Goal: Task Accomplishment & Management: Manage account settings

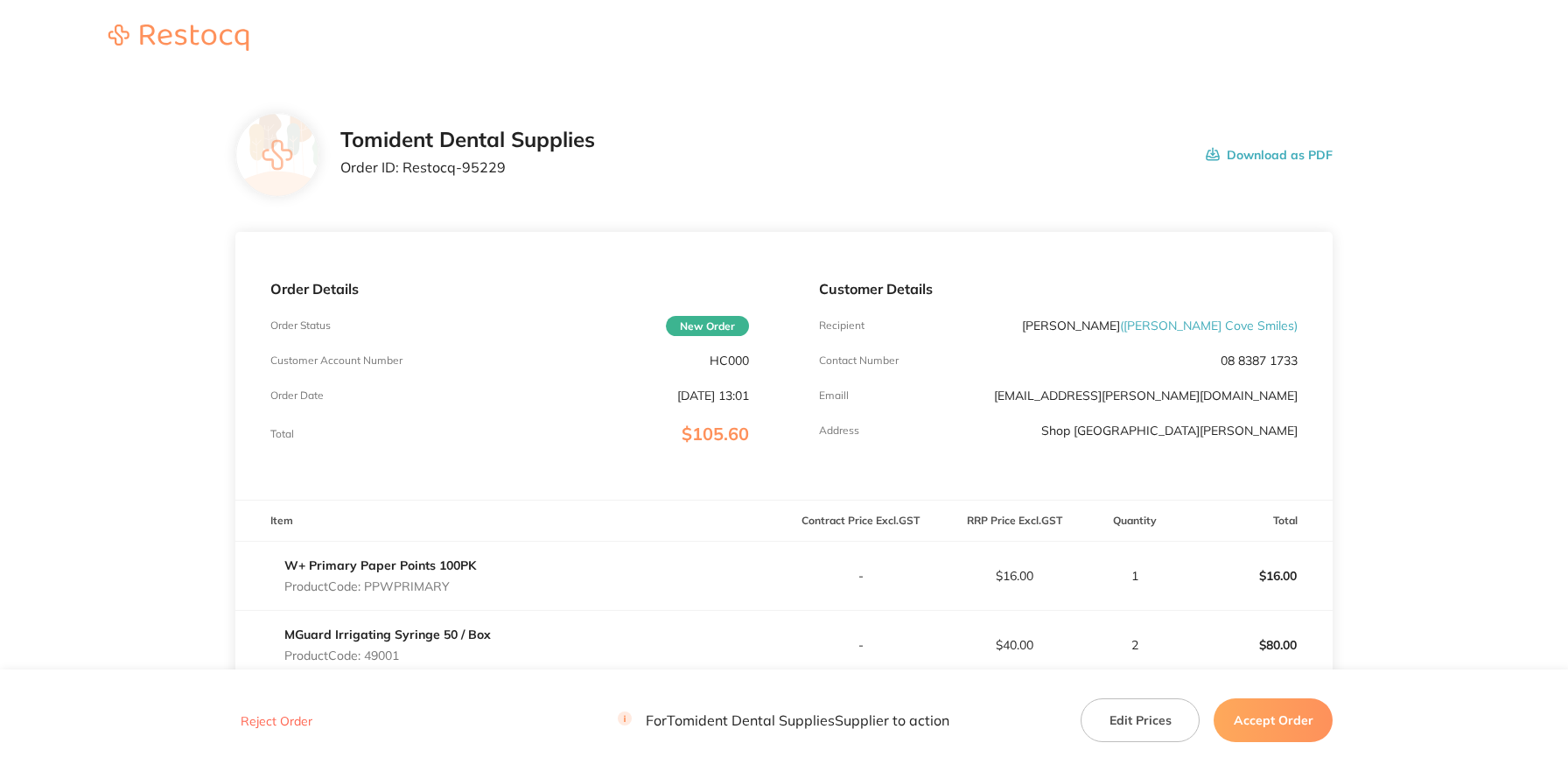
scroll to position [342, 0]
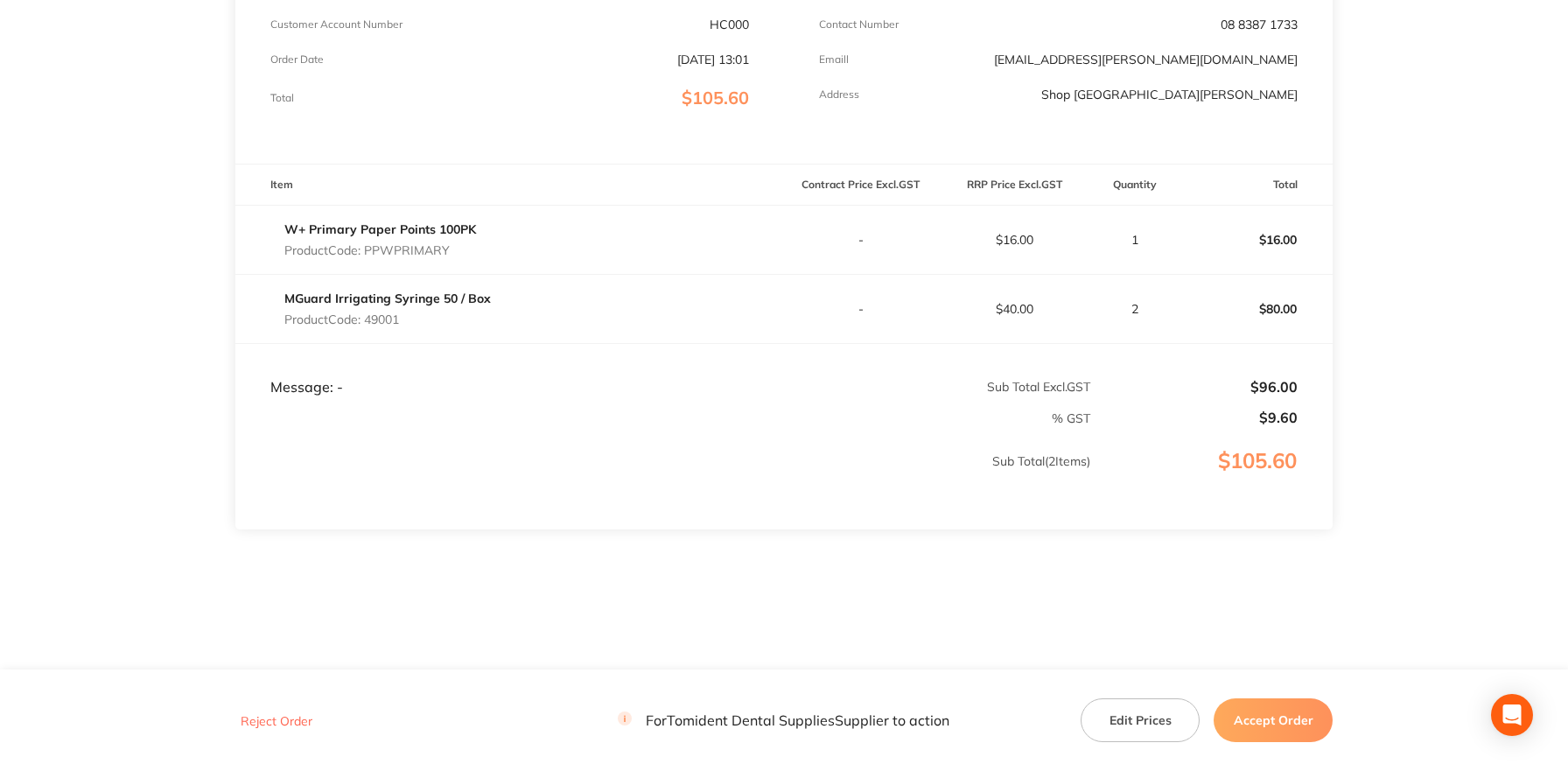
click at [389, 253] on p "Product Code: PPWPRIMARY" at bounding box center [380, 250] width 192 height 14
copy p "PPWPRIMARY"
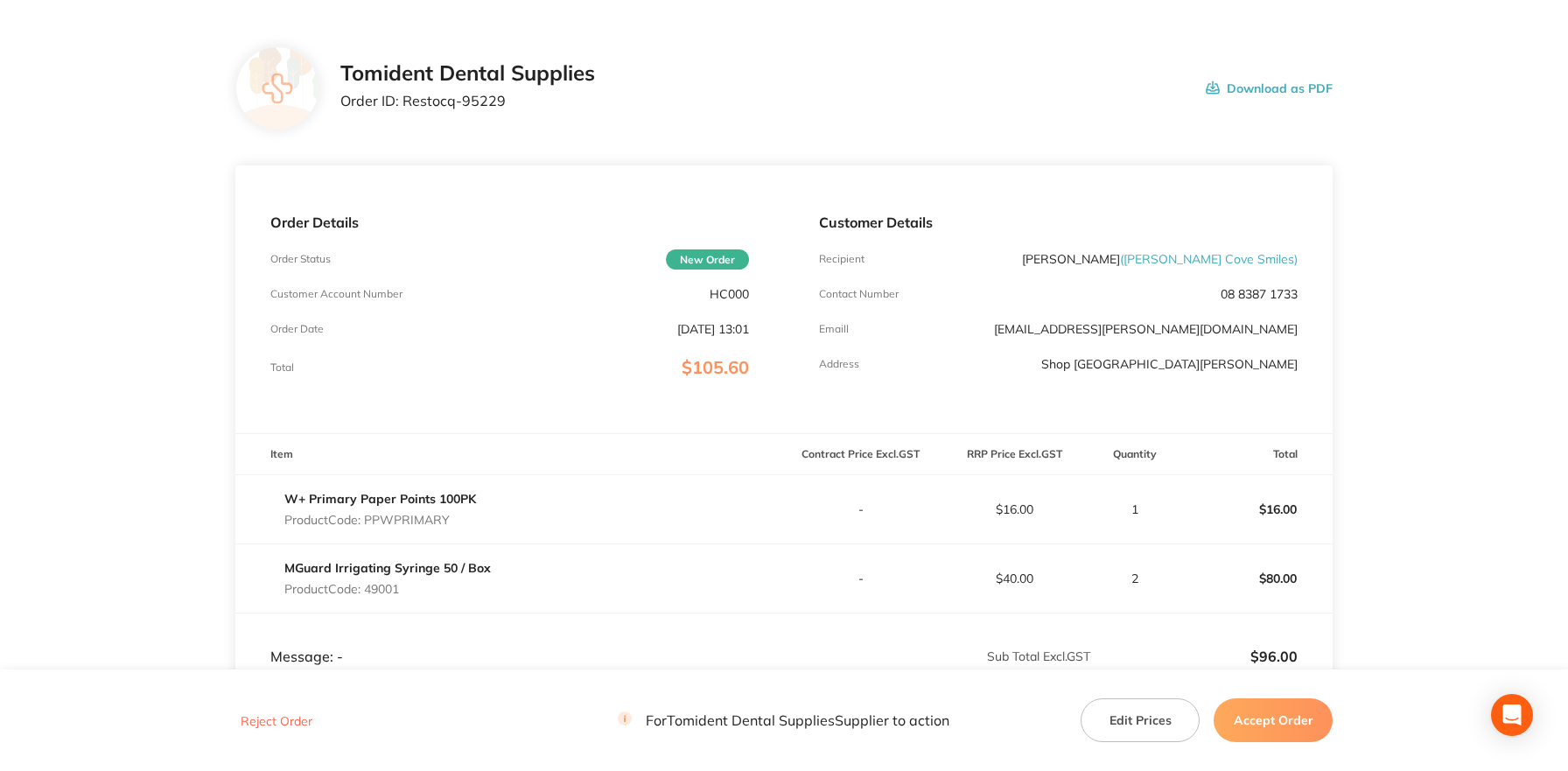
click at [1020, 299] on div "Contact Number [PHONE_NUMBER]" at bounding box center [1058, 294] width 479 height 14
click at [720, 291] on p "HC000" at bounding box center [729, 294] width 39 height 14
copy p "HC000"
click at [764, 429] on div "Order Details Order Status New Order Customer Account Number HC000 Order Date […" at bounding box center [510, 299] width 549 height 268
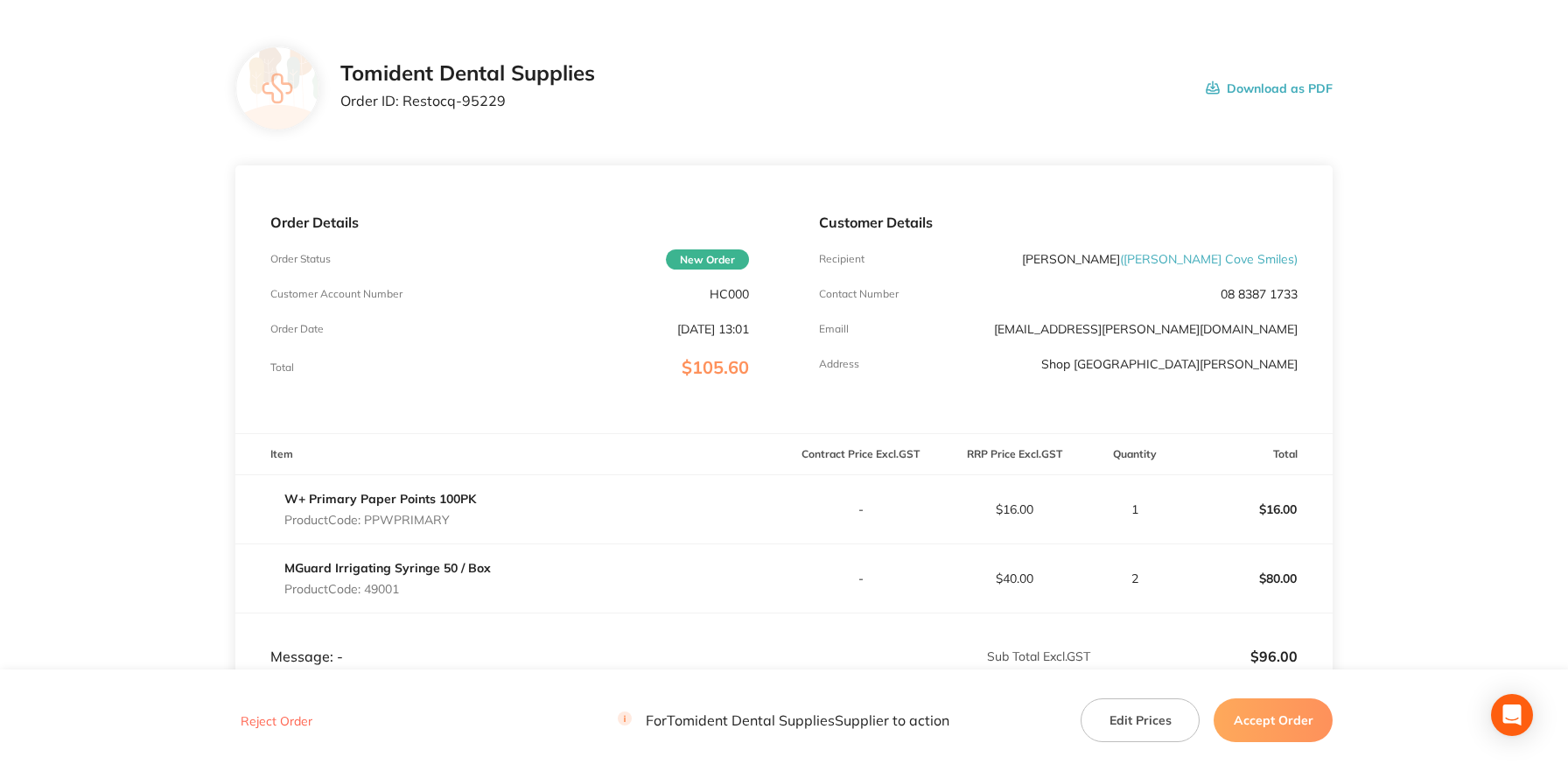
click at [1097, 252] on p "[PERSON_NAME] ( [PERSON_NAME] Cove Smiles )" at bounding box center [1160, 259] width 275 height 14
click at [1134, 268] on div "Customer Details Recipient [PERSON_NAME] Suaan ( [PERSON_NAME][GEOGRAPHIC_DATA]…" at bounding box center [1058, 299] width 549 height 268
drag, startPoint x: 1183, startPoint y: 258, endPoint x: 1293, endPoint y: 262, distance: 110.1
click at [1293, 262] on span "( [PERSON_NAME] Cove Smiles )" at bounding box center [1208, 259] width 178 height 16
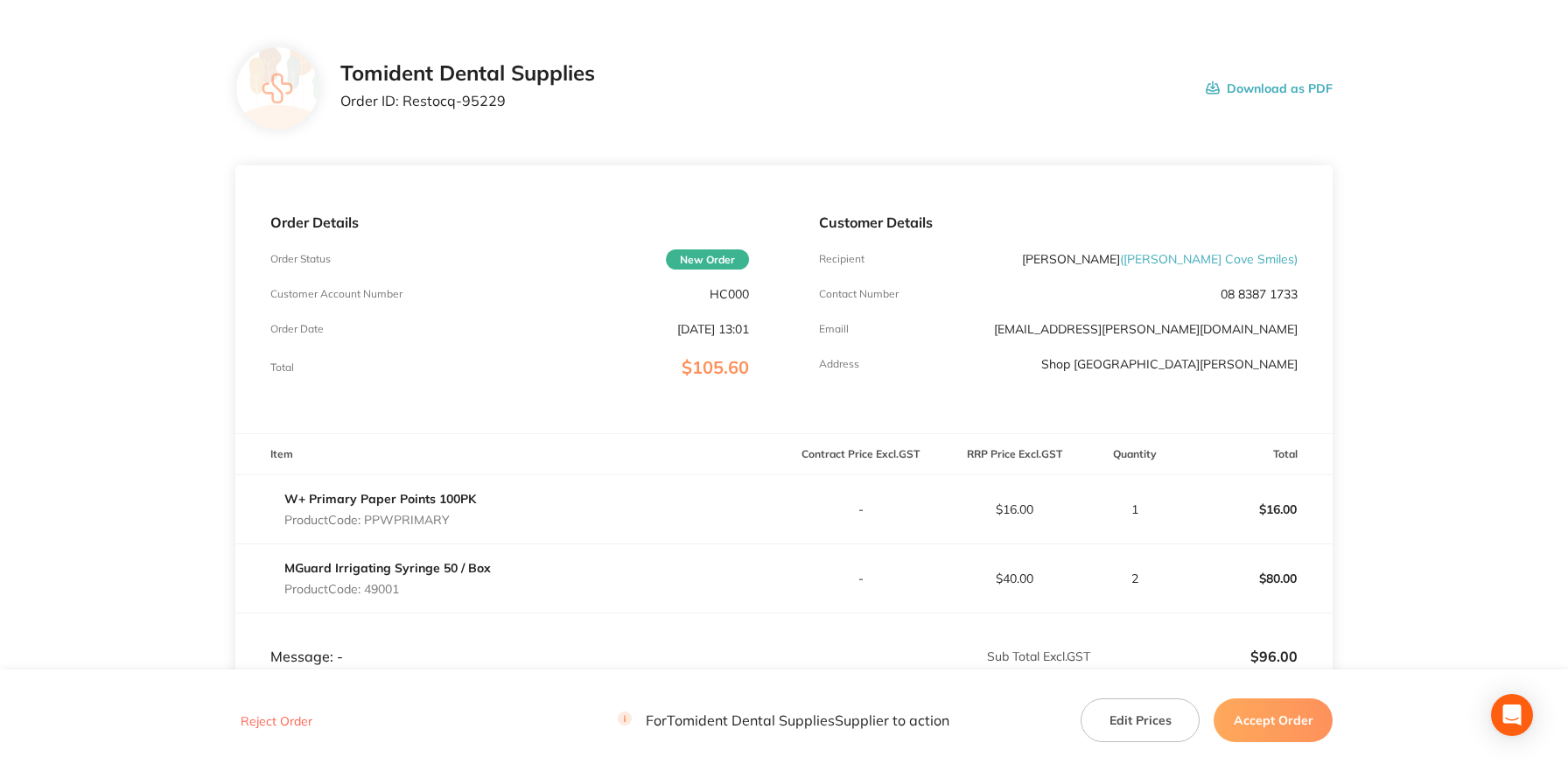
copy span "[PERSON_NAME] Cove Smiles"
click at [823, 418] on div "Customer Details Recipient [PERSON_NAME] Suaan ( [PERSON_NAME][GEOGRAPHIC_DATA]…" at bounding box center [1058, 299] width 549 height 268
click at [396, 527] on p "Product Code: PPWPRIMARY" at bounding box center [380, 520] width 192 height 14
copy p "PPWPRIMARY"
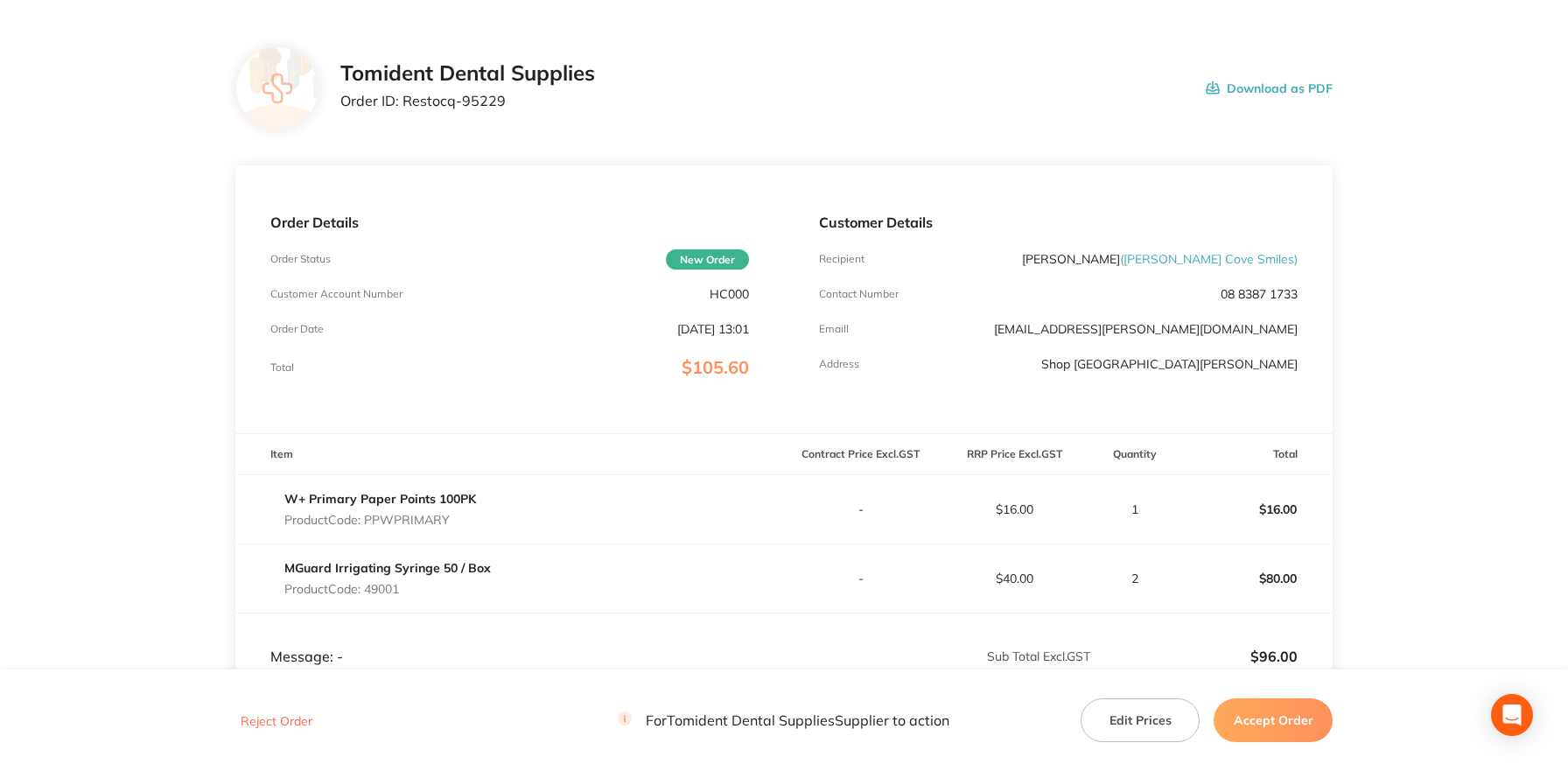
click at [372, 596] on p "Product Code: 49001" at bounding box center [388, 589] width 207 height 14
copy p "49001"
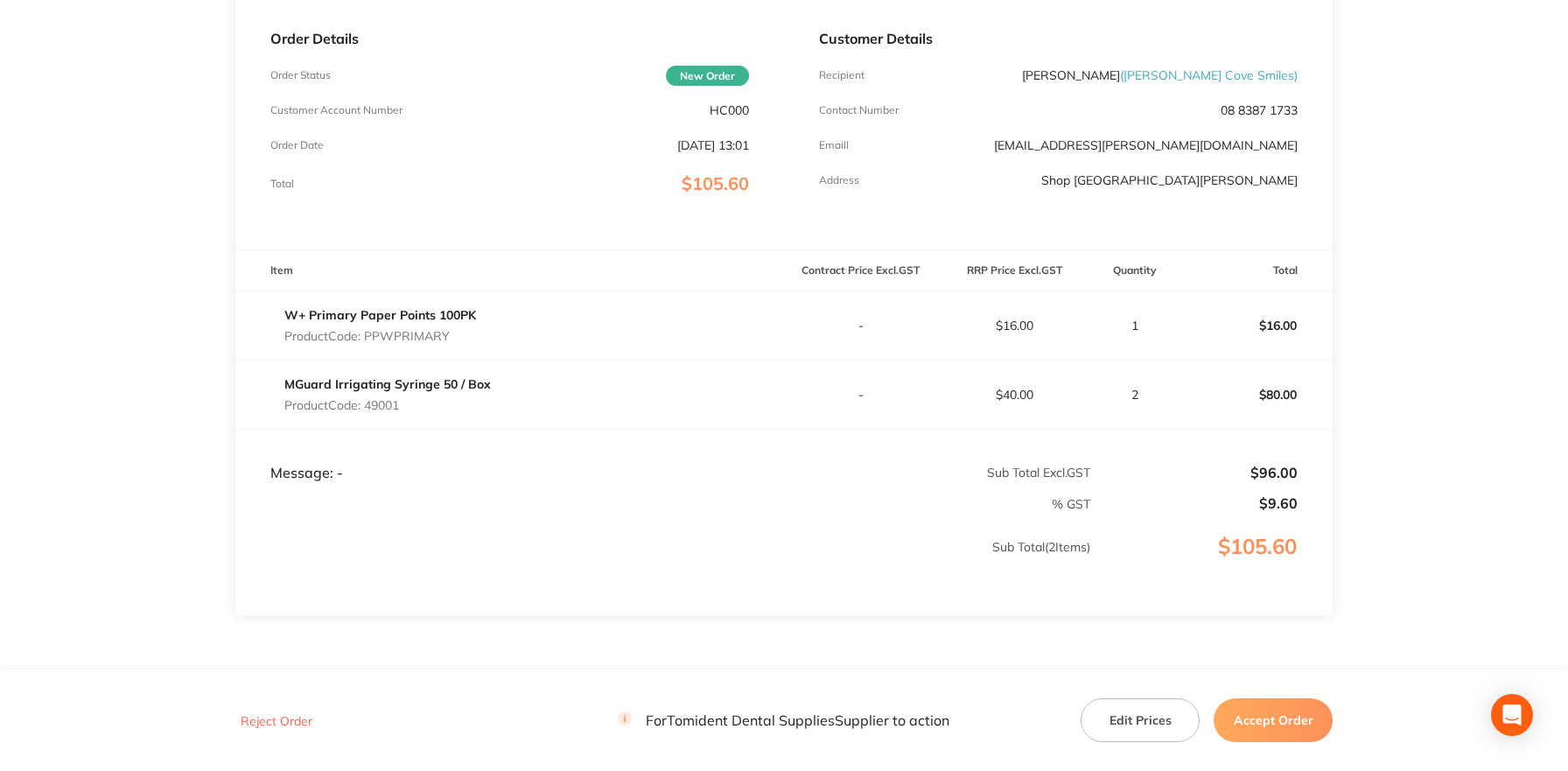
click at [1260, 711] on button "Accept Order" at bounding box center [1273, 720] width 119 height 44
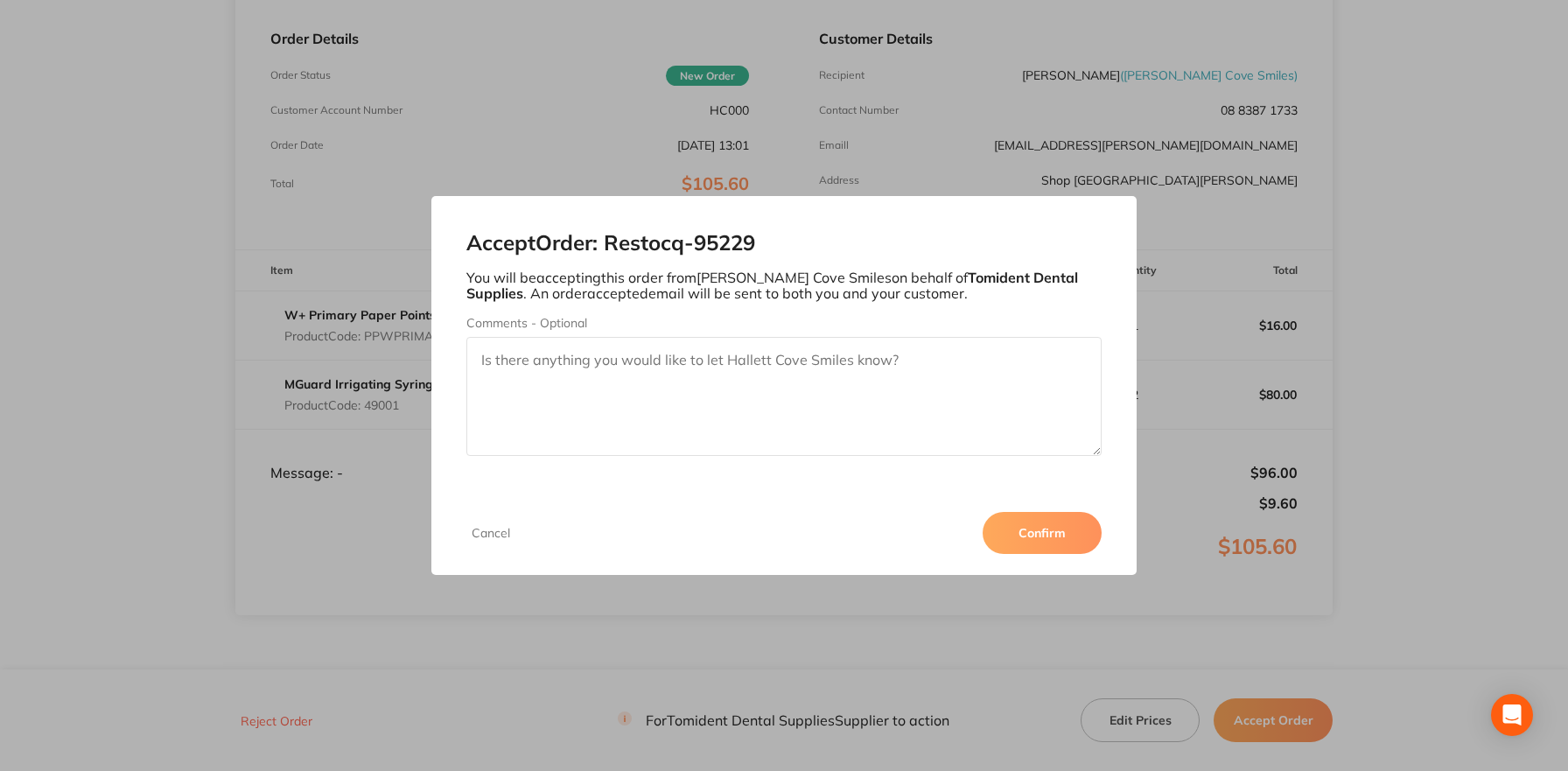
click at [646, 368] on textarea "Comments - Optional" at bounding box center [784, 396] width 636 height 119
type textarea "add freight"
click at [1058, 551] on button "Confirm" at bounding box center [1043, 533] width 119 height 42
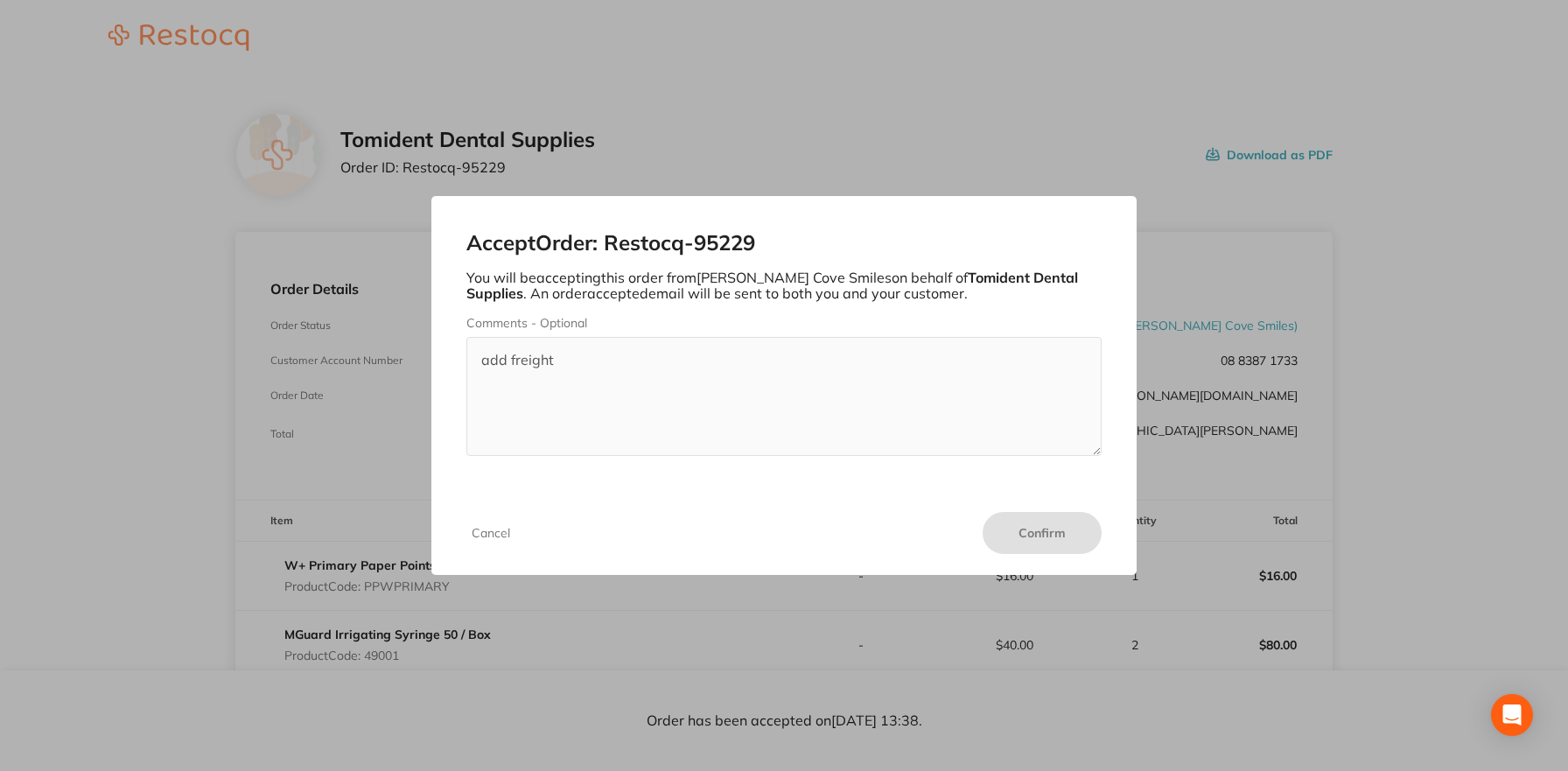
click at [1046, 550] on div "Accept Order: Restocq- 95229 You will be accepting this order from [PERSON_NAME…" at bounding box center [784, 385] width 1568 height 771
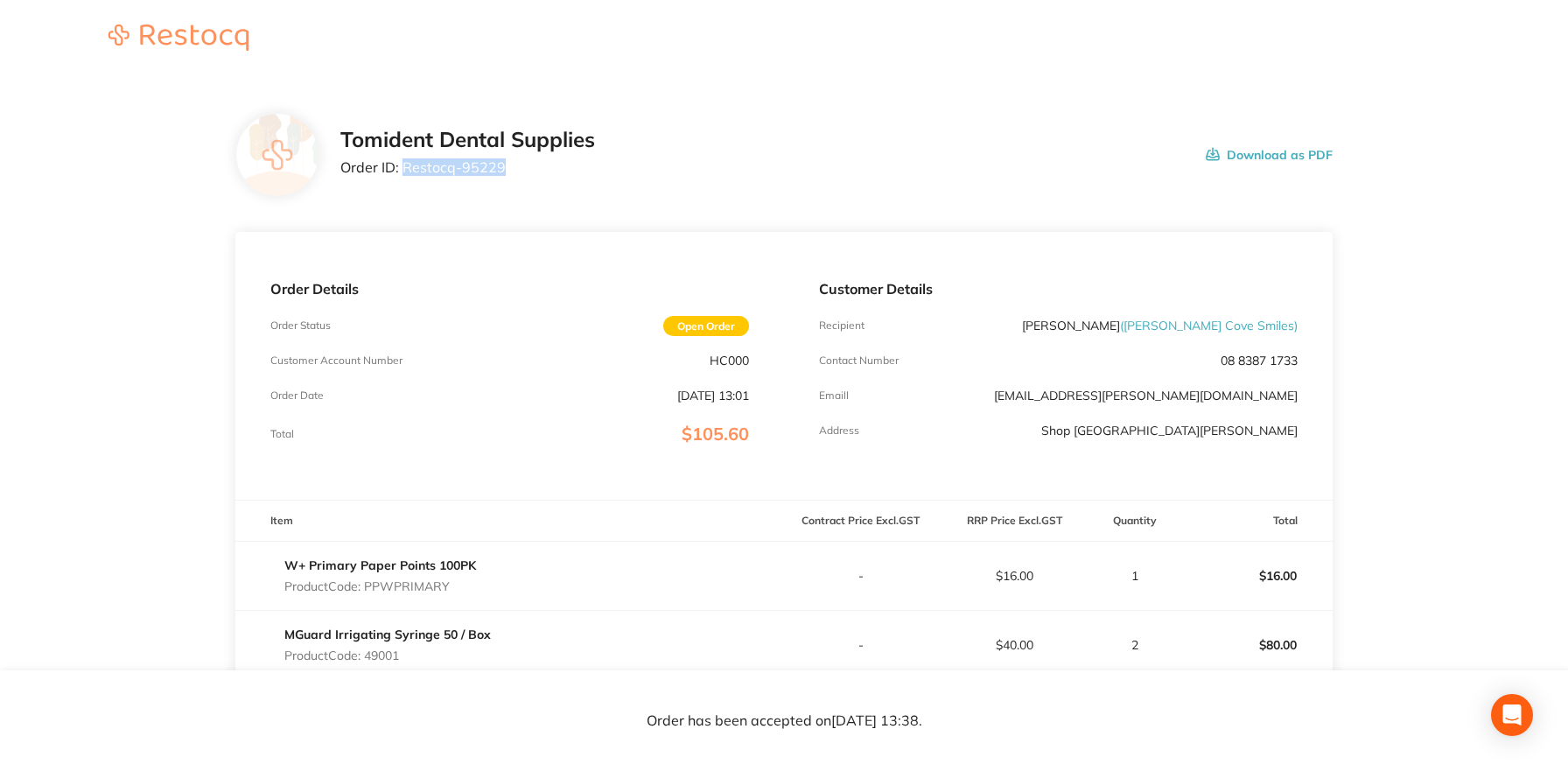
drag, startPoint x: 505, startPoint y: 171, endPoint x: 403, endPoint y: 169, distance: 102.0
click at [403, 169] on p "Order ID: Restocq- 95229" at bounding box center [467, 168] width 254 height 16
copy p "Restocq- 95229"
